Goal: Find contact information: Find specific fact

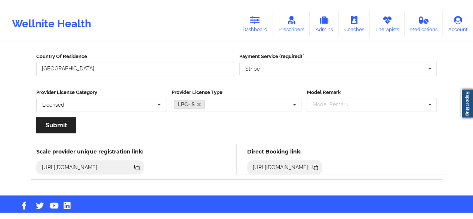
scroll to position [126, 0]
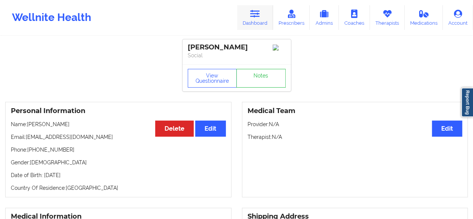
click at [263, 15] on link "Dashboard" at bounding box center [255, 17] width 36 height 25
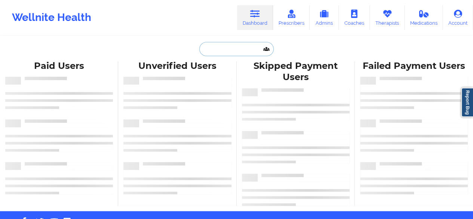
click at [234, 45] on input "text" at bounding box center [236, 49] width 74 height 14
paste input "WHITNEY PHILLIPS"
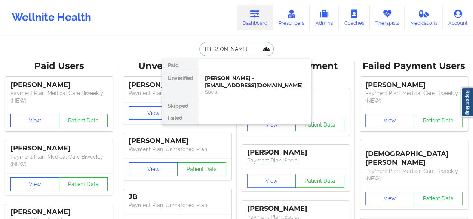
type input "WHITNEY PHILLIPS"
click at [227, 85] on div "WHITNEY PHILLIPS - wmbryant327@gmail.com" at bounding box center [255, 82] width 100 height 14
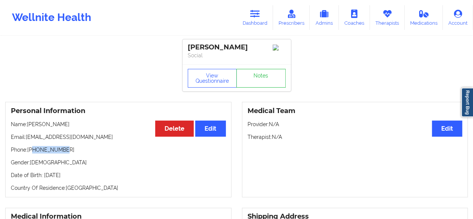
drag, startPoint x: 34, startPoint y: 152, endPoint x: 65, endPoint y: 149, distance: 31.6
click at [65, 149] on p "Phone: +19045979221" at bounding box center [118, 149] width 215 height 7
copy p "9045979221"
click at [259, 15] on icon at bounding box center [255, 14] width 10 height 8
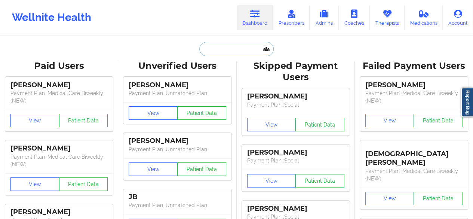
click at [236, 45] on input "text" at bounding box center [236, 49] width 74 height 14
paste input "Ashley Klaczak Mudra"
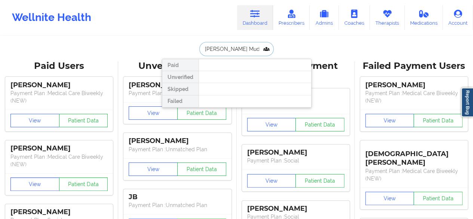
type input "Ashley Klaczak Mudra"
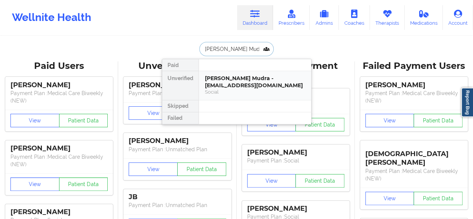
click at [240, 83] on div "Ashley Klaczak Mudra - akmudra@yahoo.com" at bounding box center [255, 82] width 100 height 14
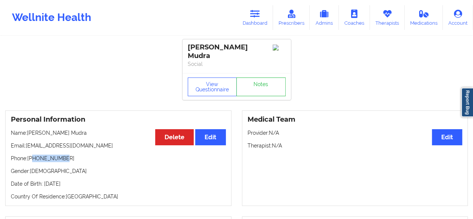
drag, startPoint x: 33, startPoint y: 152, endPoint x: 74, endPoint y: 150, distance: 40.8
click at [74, 154] on p "Phone: +17728344086" at bounding box center [118, 157] width 215 height 7
copy p "7728344086"
click at [203, 51] on div "Ashley Klaczak Mudra" at bounding box center [237, 51] width 98 height 17
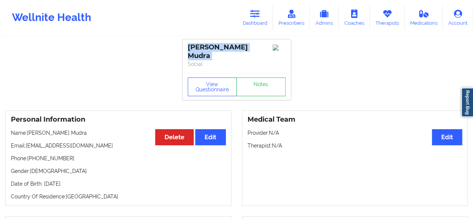
click at [203, 51] on div "Ashley Klaczak Mudra" at bounding box center [237, 51] width 98 height 17
copy div "Ashley Klaczak Mudra"
click at [257, 23] on link "Dashboard" at bounding box center [255, 17] width 36 height 25
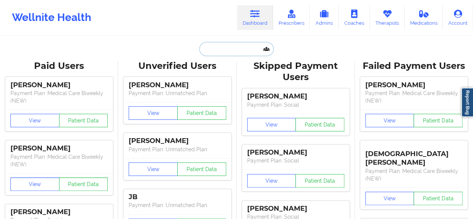
click at [245, 46] on input "text" at bounding box center [236, 49] width 74 height 14
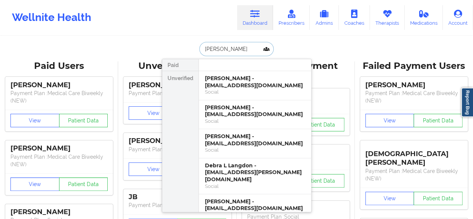
type input "debra"
click at [238, 85] on div "Debra J Spinzola - dspinzola@gmail.com" at bounding box center [255, 82] width 100 height 14
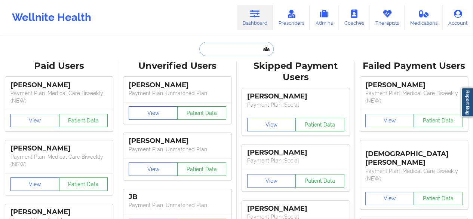
click at [242, 55] on input "text" at bounding box center [236, 49] width 74 height 14
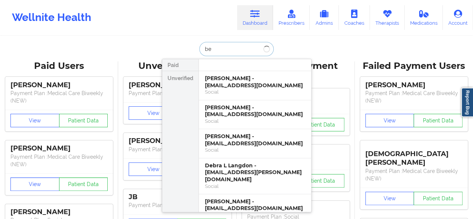
type input "b"
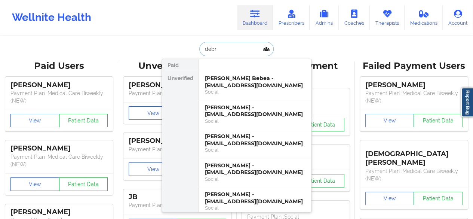
type input "debra"
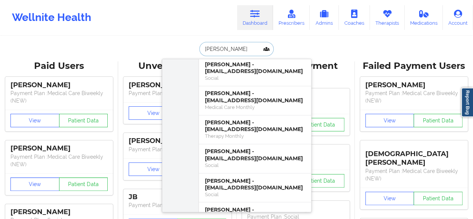
scroll to position [589, 0]
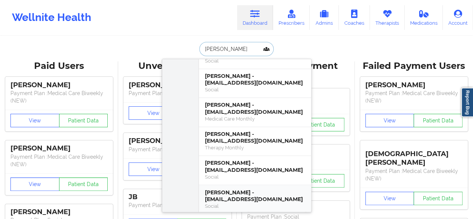
click at [254, 189] on div "Debra White - debra566123@gmail.com" at bounding box center [255, 196] width 100 height 14
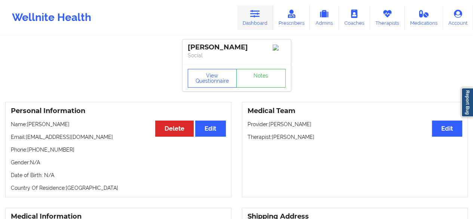
click at [261, 26] on link "Dashboard" at bounding box center [255, 17] width 36 height 25
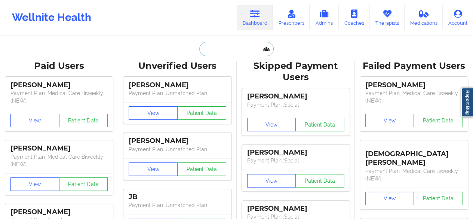
click at [236, 54] on input "text" at bounding box center [236, 49] width 74 height 14
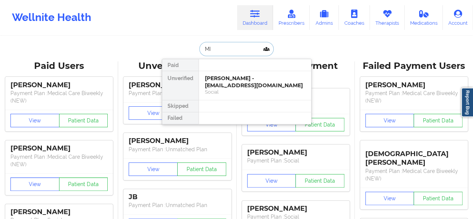
type input "M"
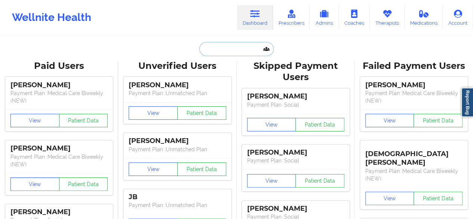
paste input "Curtis mayes"
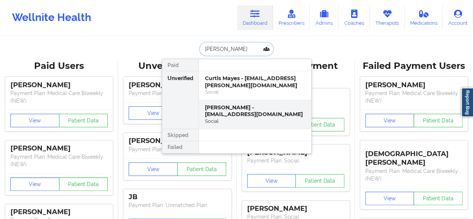
type input "Curtis mayes"
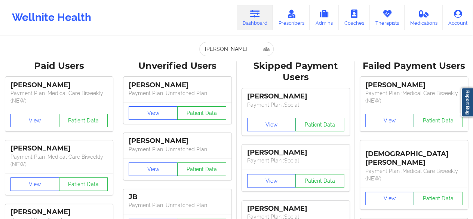
click at [202, 24] on div "Wellnite Health Dashboard Prescribers Admins Coaches Therapists Medications Acc…" at bounding box center [236, 18] width 473 height 30
click at [238, 53] on input "Curtis mayes" at bounding box center [236, 49] width 74 height 14
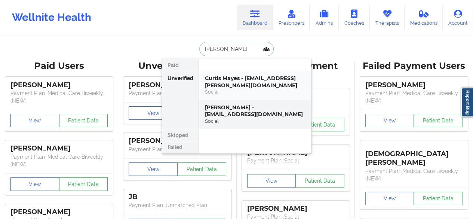
click at [240, 78] on div "Curtis Mayes - bernard.mayes@epiqglobal.com" at bounding box center [255, 82] width 100 height 14
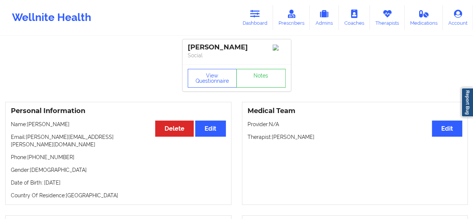
drag, startPoint x: 34, startPoint y: 152, endPoint x: 82, endPoint y: 149, distance: 47.9
click at [82, 153] on p "Phone: +14047096272" at bounding box center [118, 156] width 215 height 7
copy p "4047096272"
click at [215, 47] on div "Curtis Mayes" at bounding box center [237, 47] width 98 height 9
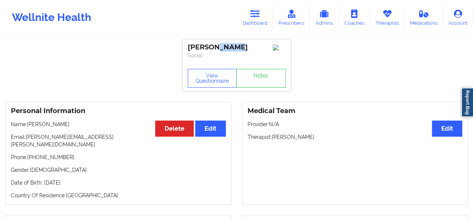
click at [215, 47] on div "Curtis Mayes" at bounding box center [237, 47] width 98 height 9
copy div "Curtis Mayes"
click at [260, 17] on icon at bounding box center [255, 14] width 10 height 8
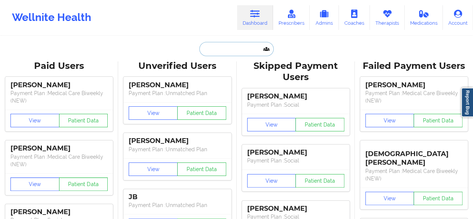
click at [228, 46] on input "text" at bounding box center [236, 49] width 74 height 14
paste input "Curtis Mayes"
type input "Curtis Mayes"
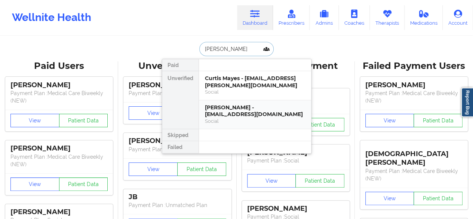
click at [224, 108] on div "Curtis Mayes - cbernardmayes@yahoo.com" at bounding box center [255, 111] width 100 height 14
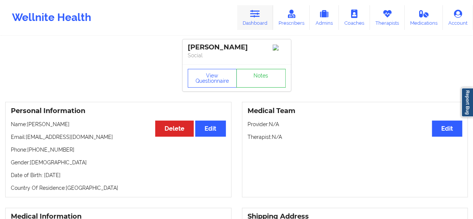
click at [251, 22] on link "Dashboard" at bounding box center [255, 17] width 36 height 25
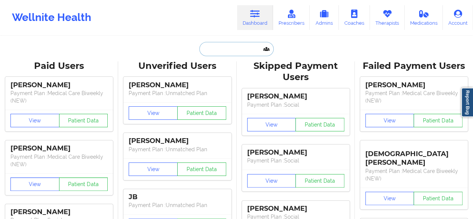
click at [229, 46] on input "text" at bounding box center [236, 49] width 74 height 14
paste input "Curtis Mayes"
type input "Curtis Mayes"
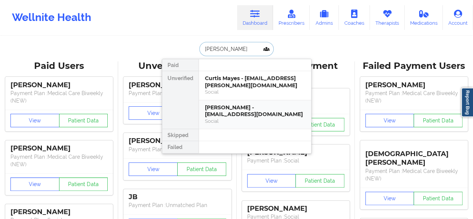
click at [227, 113] on div "Curtis Mayes - cbernardmayes@yahoo.com" at bounding box center [255, 111] width 100 height 14
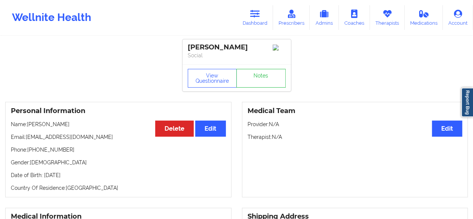
click at [219, 50] on div "Curtis Mayes" at bounding box center [237, 47] width 98 height 9
copy div "Curtis Mayes"
click at [263, 14] on link "Dashboard" at bounding box center [255, 17] width 36 height 25
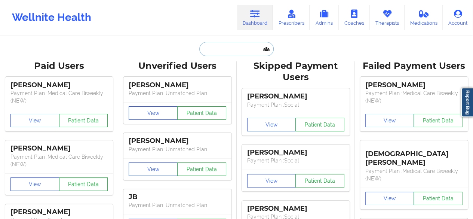
click at [233, 42] on input "text" at bounding box center [236, 49] width 74 height 14
paste input "Curtis Mayes"
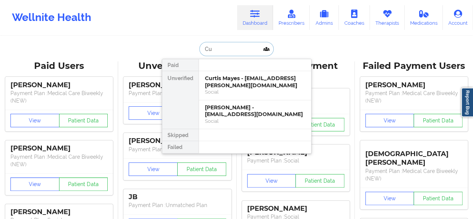
type input "C"
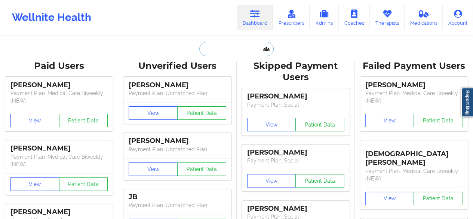
paste input "Jerome Nacovsky"
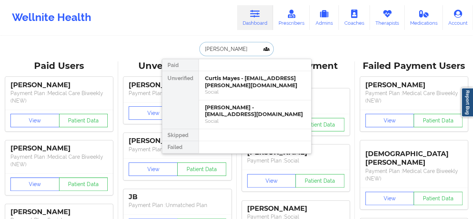
type input "Jerome Nacovsky"
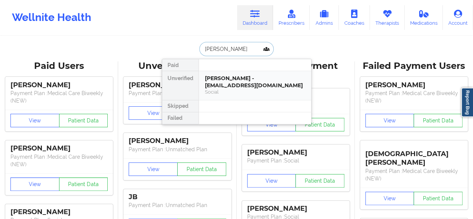
click at [227, 87] on div "Jerome Nacovsky - jerrah.nacovsky@gmail.com" at bounding box center [255, 82] width 100 height 14
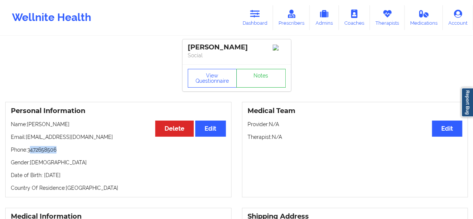
drag, startPoint x: 32, startPoint y: 153, endPoint x: 69, endPoint y: 153, distance: 36.7
click at [69, 153] on p "Phone: 3472658506" at bounding box center [118, 149] width 215 height 7
copy p "472658506"
drag, startPoint x: 28, startPoint y: 152, endPoint x: 78, endPoint y: 145, distance: 50.6
click at [78, 145] on div "Personal Information Edit Delete Name: Jerome Nacovsky Email: jerrah.nacovsky@g…" at bounding box center [118, 149] width 226 height 95
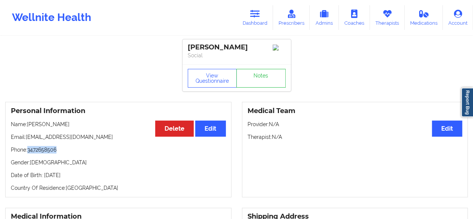
copy p "3472658506"
click at [235, 48] on div "Jerome Nacovsky" at bounding box center [237, 47] width 98 height 9
copy div "Jerome Nacovsky"
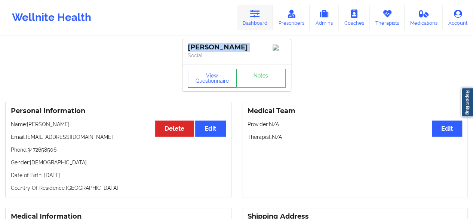
click at [257, 12] on icon at bounding box center [255, 14] width 10 height 8
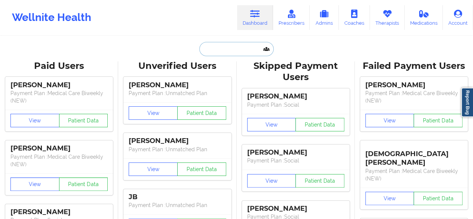
click at [223, 50] on input "text" at bounding box center [236, 49] width 74 height 14
paste input "Imani saundershin"
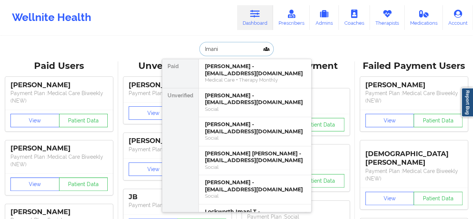
type input "Imani"
click at [231, 90] on div "Imani Saunderson - imanisaunderson@gmail.com Social" at bounding box center [255, 102] width 112 height 29
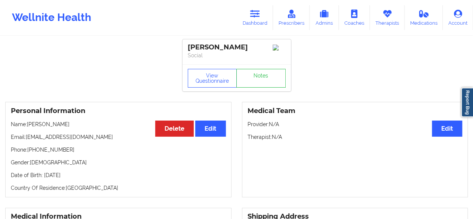
drag, startPoint x: 211, startPoint y: 48, endPoint x: 262, endPoint y: 49, distance: 51.3
click at [262, 49] on div "Imani Saunderson" at bounding box center [237, 47] width 98 height 9
copy div "Saunderson"
click at [254, 14] on icon at bounding box center [255, 14] width 10 height 8
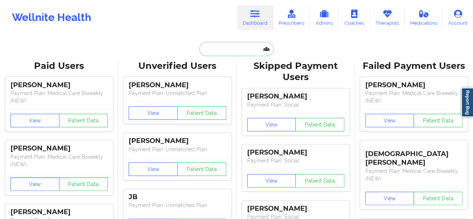
click at [222, 49] on input "text" at bounding box center [236, 49] width 74 height 14
paste input "YVONNE"
type input "YVONNE"
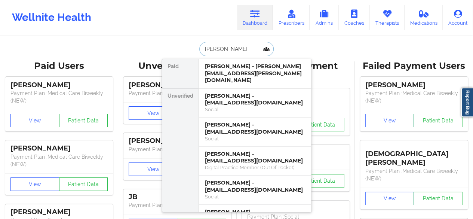
click at [222, 49] on input "YVONNE" at bounding box center [236, 49] width 74 height 14
click at [254, 95] on div "Yvonne L. Rylott - yrylott@gmail.com" at bounding box center [255, 99] width 100 height 14
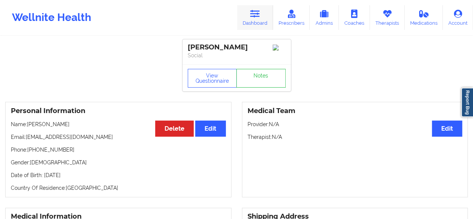
click at [262, 11] on link "Dashboard" at bounding box center [255, 17] width 36 height 25
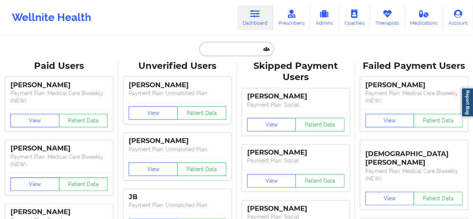
click at [235, 45] on input "text" at bounding box center [236, 49] width 74 height 14
paste input "FRANCESCA A GARCIA"
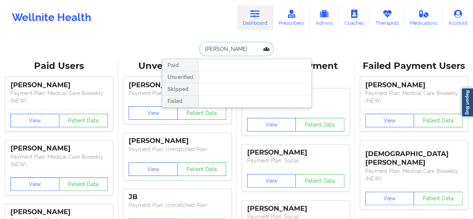
type input "FRANCESCA"
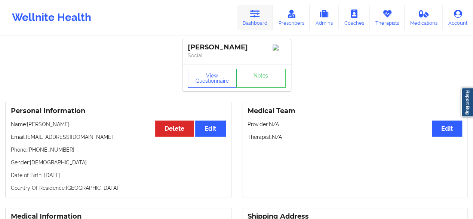
click at [256, 18] on icon at bounding box center [255, 14] width 10 height 8
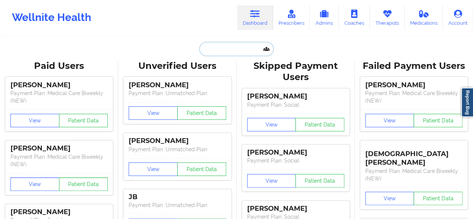
click at [236, 52] on input "text" at bounding box center [236, 49] width 74 height 14
paste input "Lucia Antonio Rubio"
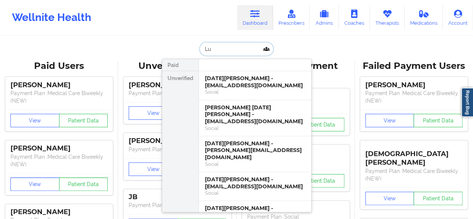
type input "L"
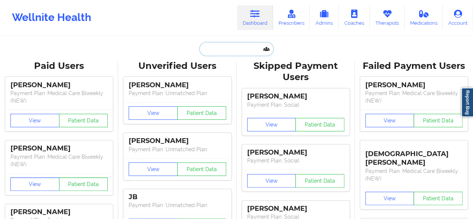
paste input "asfuel16@gmail.com"
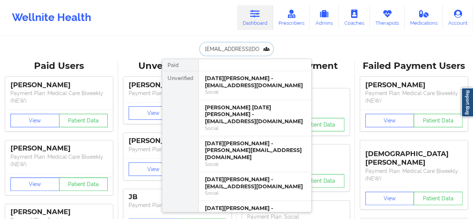
type input "asfuel16@gmail.com"
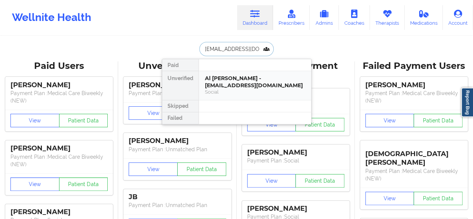
click at [238, 74] on div "Al Lishia Hill - asfuel16@gmail.com Social" at bounding box center [255, 85] width 112 height 29
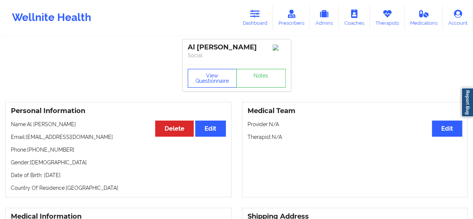
click at [200, 81] on button "View Questionnaire" at bounding box center [212, 78] width 49 height 19
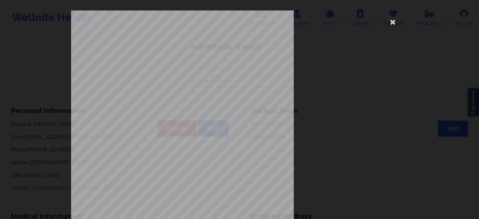
click at [474, 21] on div "1161 Mission St San Francisco, CA, 94103 What state do you live in ? Missouri F…" at bounding box center [239, 109] width 479 height 219
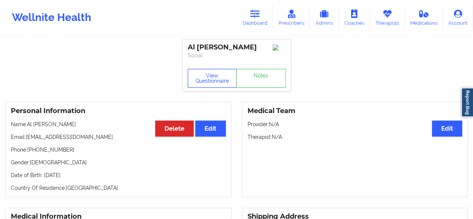
click at [221, 84] on button "View Questionnaire" at bounding box center [212, 78] width 49 height 19
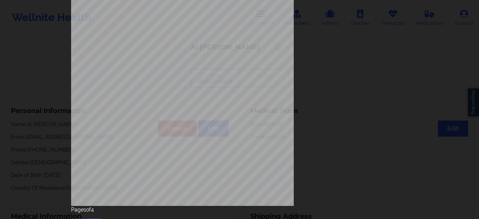
scroll to position [138, 0]
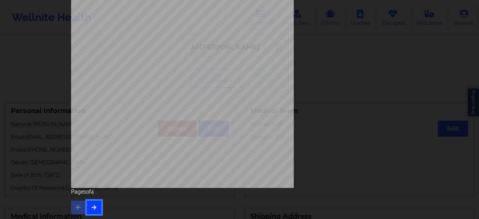
click at [91, 205] on icon "button" at bounding box center [94, 207] width 6 height 4
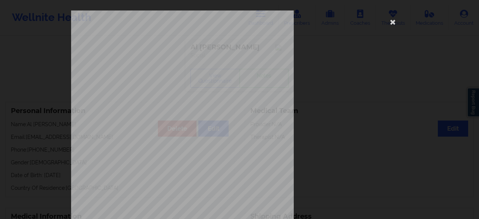
click at [183, 161] on span "Feeling tired or having little energy" at bounding box center [181, 163] width 60 height 4
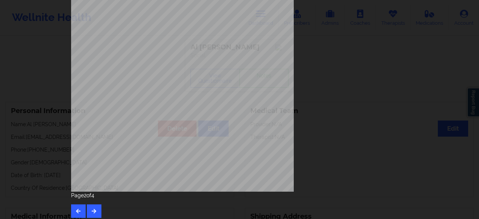
scroll to position [138, 0]
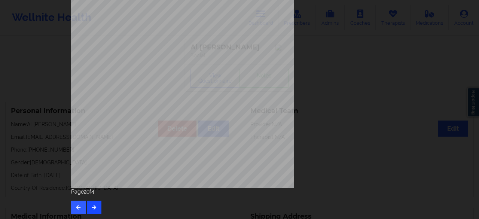
drag, startPoint x: 97, startPoint y: 198, endPoint x: 95, endPoint y: 202, distance: 4.0
click at [95, 202] on div "Page 2 of 4" at bounding box center [239, 201] width 337 height 26
click at [95, 202] on button "button" at bounding box center [94, 206] width 15 height 13
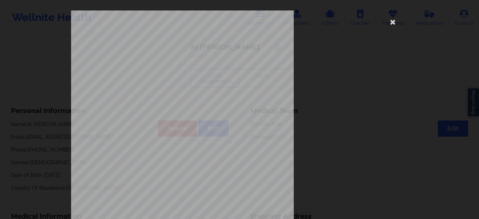
click at [359, 105] on div "commercial Insurance Member ID for patient This patient has not provided his Me…" at bounding box center [239, 167] width 337 height 315
click at [391, 24] on icon at bounding box center [393, 22] width 12 height 12
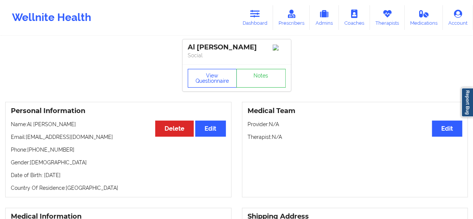
click at [213, 80] on button "View Questionnaire" at bounding box center [212, 78] width 49 height 19
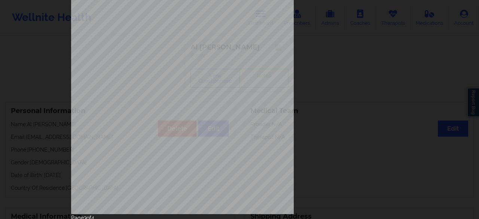
scroll to position [138, 0]
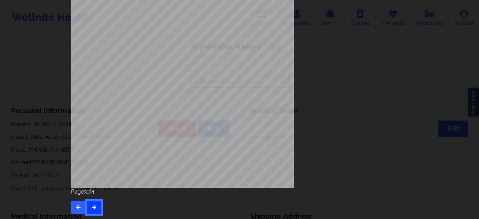
click at [93, 202] on button "button" at bounding box center [94, 206] width 15 height 13
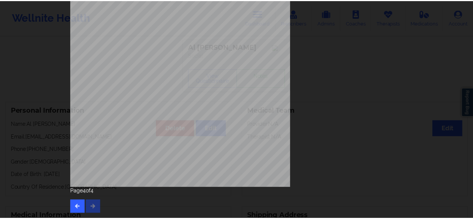
scroll to position [0, 0]
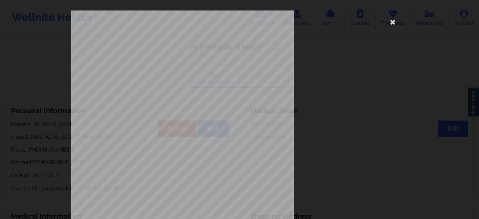
drag, startPoint x: 471, startPoint y: 46, endPoint x: 477, endPoint y: 62, distance: 16.7
click at [477, 62] on div "Please feel free to provide us with any other additional details that have led …" at bounding box center [239, 109] width 479 height 219
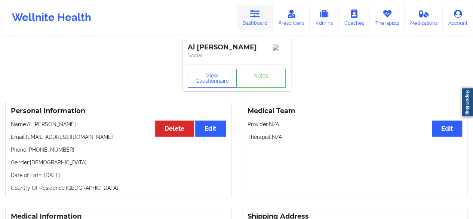
click at [254, 12] on icon at bounding box center [255, 14] width 10 height 8
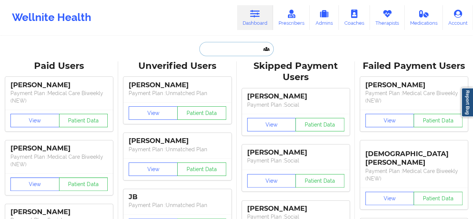
click at [222, 49] on input "text" at bounding box center [236, 49] width 74 height 14
paste input "awraich8@gmail.com"
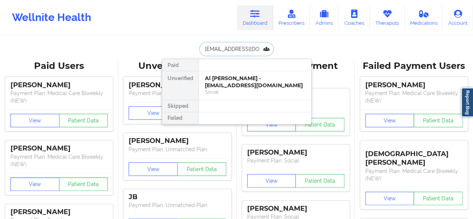
type input "awraich8@gmail.com"
click at [225, 91] on div "Social" at bounding box center [255, 92] width 100 height 6
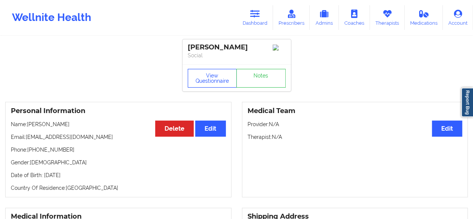
click at [223, 77] on button "View Questionnaire" at bounding box center [212, 78] width 49 height 19
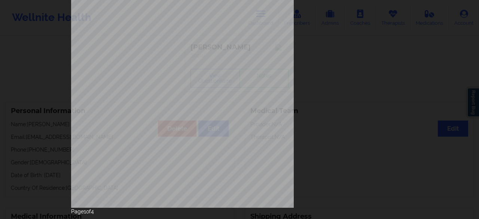
scroll to position [138, 0]
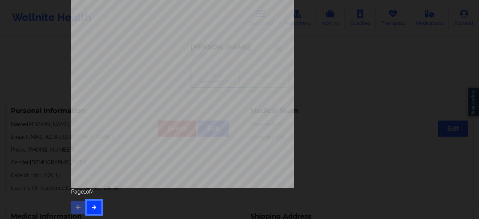
click at [89, 203] on button "button" at bounding box center [94, 206] width 15 height 13
click at [87, 205] on button "button" at bounding box center [94, 206] width 15 height 13
click at [94, 206] on icon "button" at bounding box center [94, 207] width 6 height 4
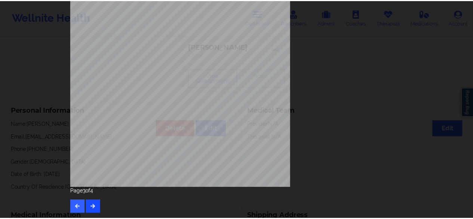
scroll to position [0, 0]
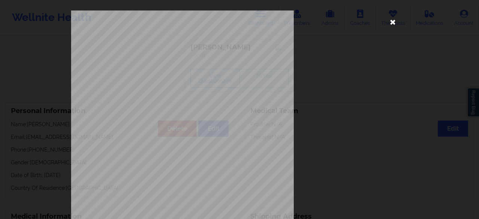
click at [392, 24] on icon at bounding box center [393, 22] width 12 height 12
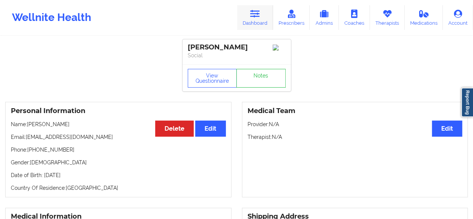
click at [257, 20] on link "Dashboard" at bounding box center [255, 17] width 36 height 25
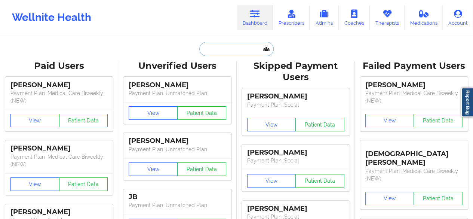
click at [238, 51] on input "text" at bounding box center [236, 49] width 74 height 14
paste input "HANA SARKOVICH"
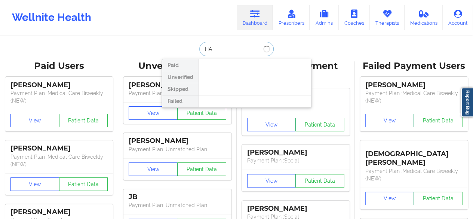
type input "H"
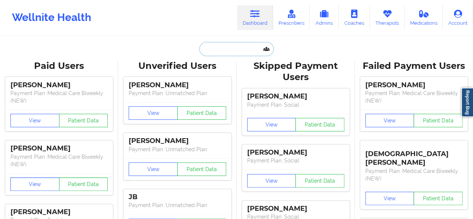
paste input "amandaroopa101@gmail.com"
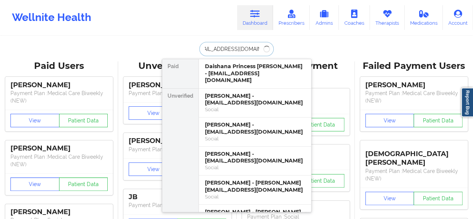
type input "amandaroopa101@gmail.com"
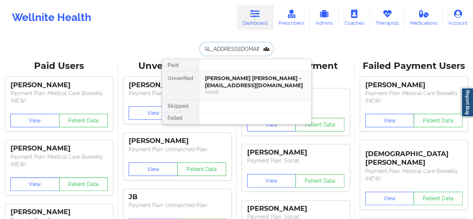
click at [237, 92] on div "Social" at bounding box center [255, 92] width 100 height 6
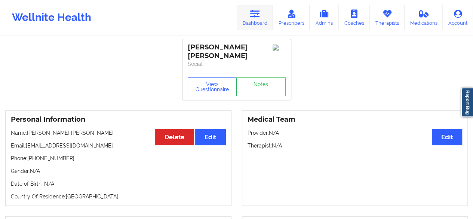
drag, startPoint x: 0, startPoint y: 0, endPoint x: 264, endPoint y: 19, distance: 264.4
click at [264, 19] on link "Dashboard" at bounding box center [255, 17] width 36 height 25
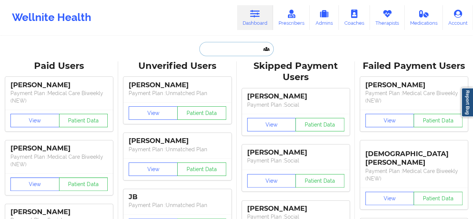
click at [226, 51] on input "text" at bounding box center [236, 49] width 74 height 14
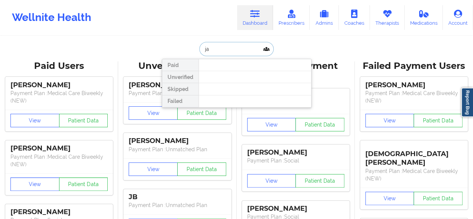
type input "j"
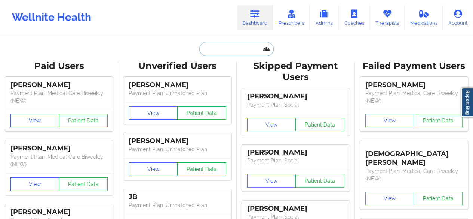
paste input "[PERSON_NAME]"
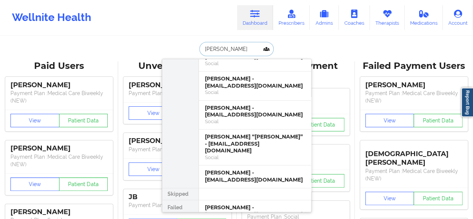
scroll to position [59, 0]
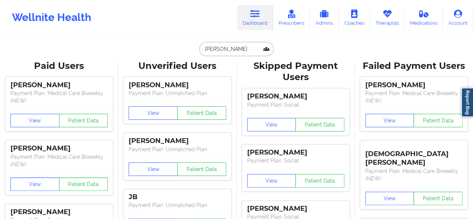
click at [236, 45] on input "jeffery" at bounding box center [236, 49] width 74 height 14
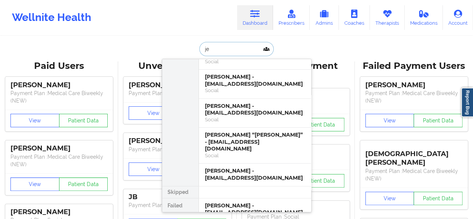
type input "j"
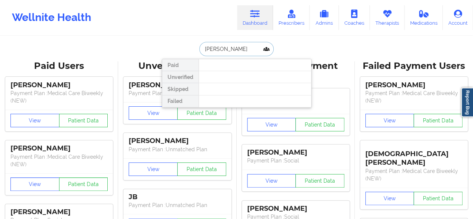
scroll to position [0, 0]
type input "malcolm"
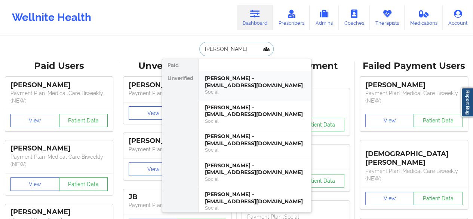
click at [261, 92] on div "Social" at bounding box center [255, 92] width 100 height 6
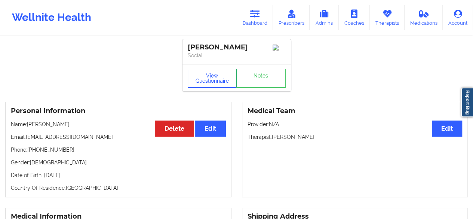
click at [220, 72] on button "View Questionnaire" at bounding box center [212, 78] width 49 height 19
click at [268, 79] on link "Notes" at bounding box center [260, 78] width 49 height 19
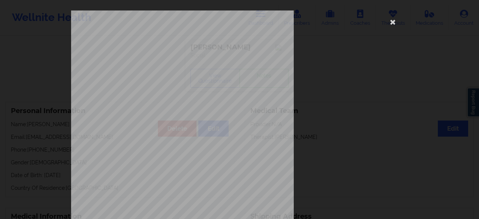
click at [355, 80] on div "1161 Mission St San Francisco, CA, 94103 What state do you live in ? Illinois F…" at bounding box center [239, 167] width 337 height 315
